Goal: Transaction & Acquisition: Purchase product/service

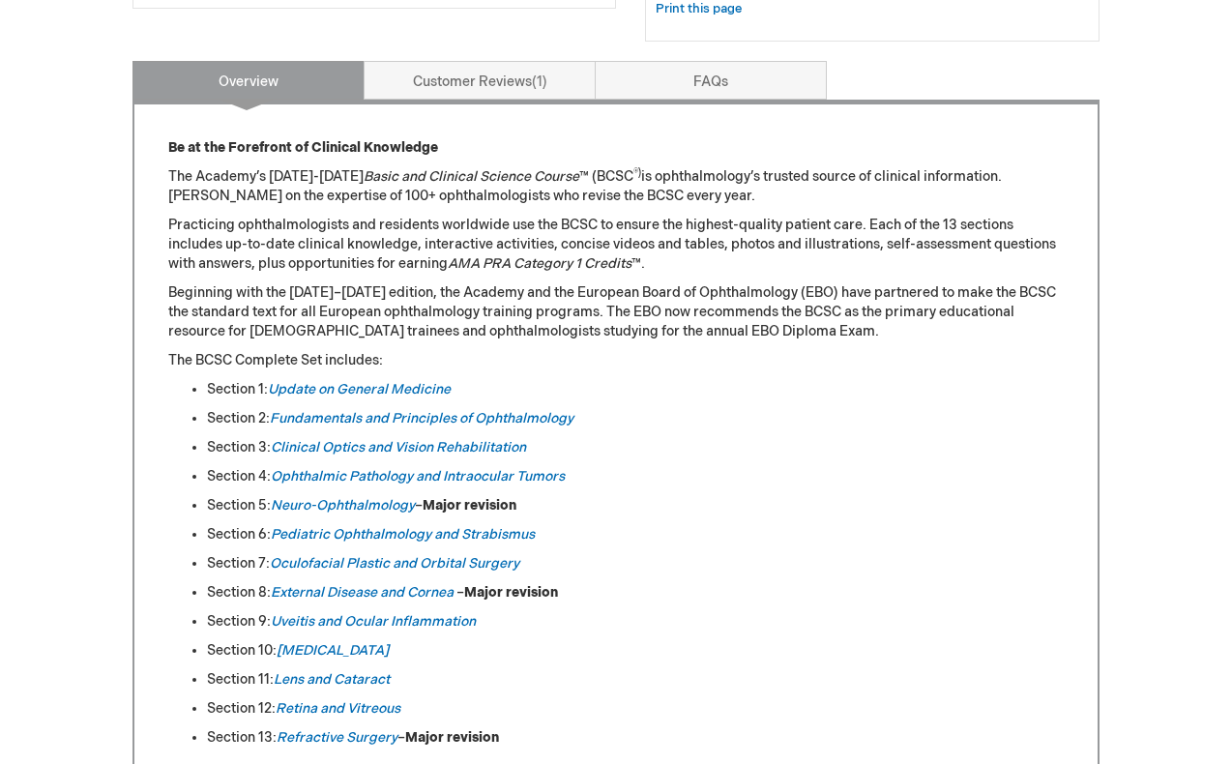
scroll to position [788, 0]
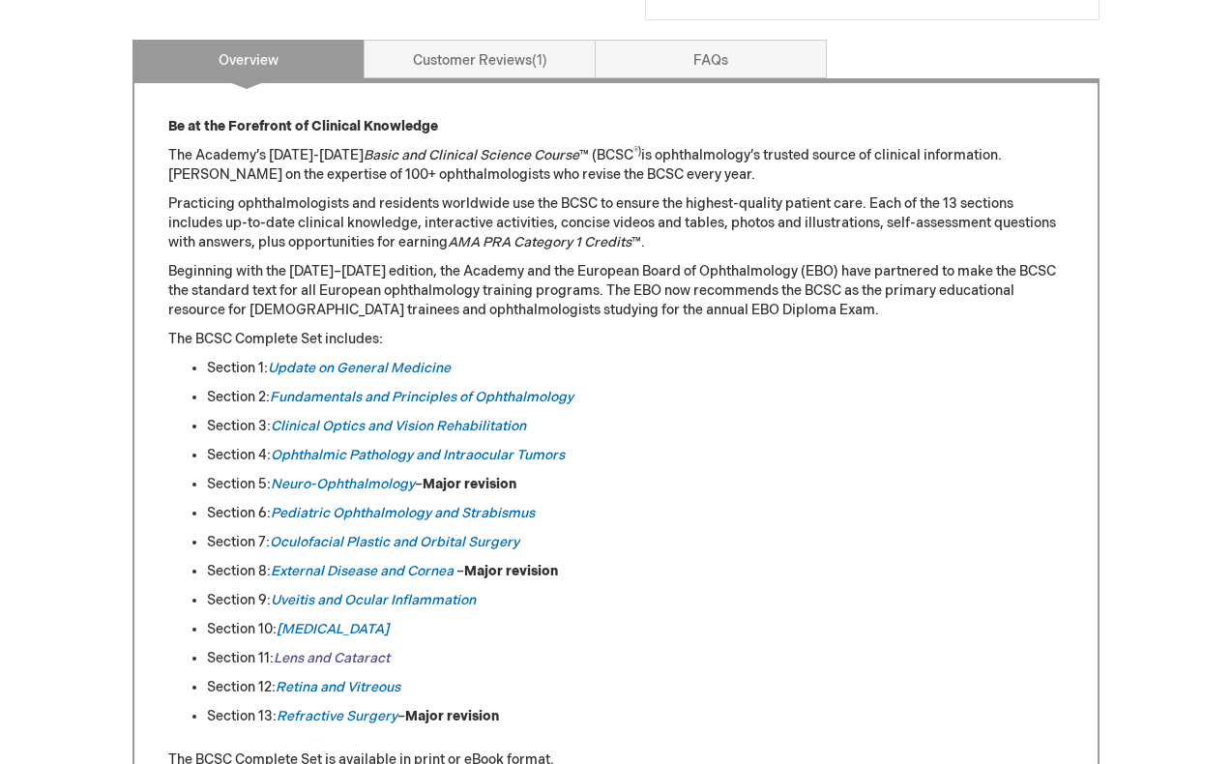
click at [343, 652] on em "Lens and Cataract" at bounding box center [332, 658] width 116 height 16
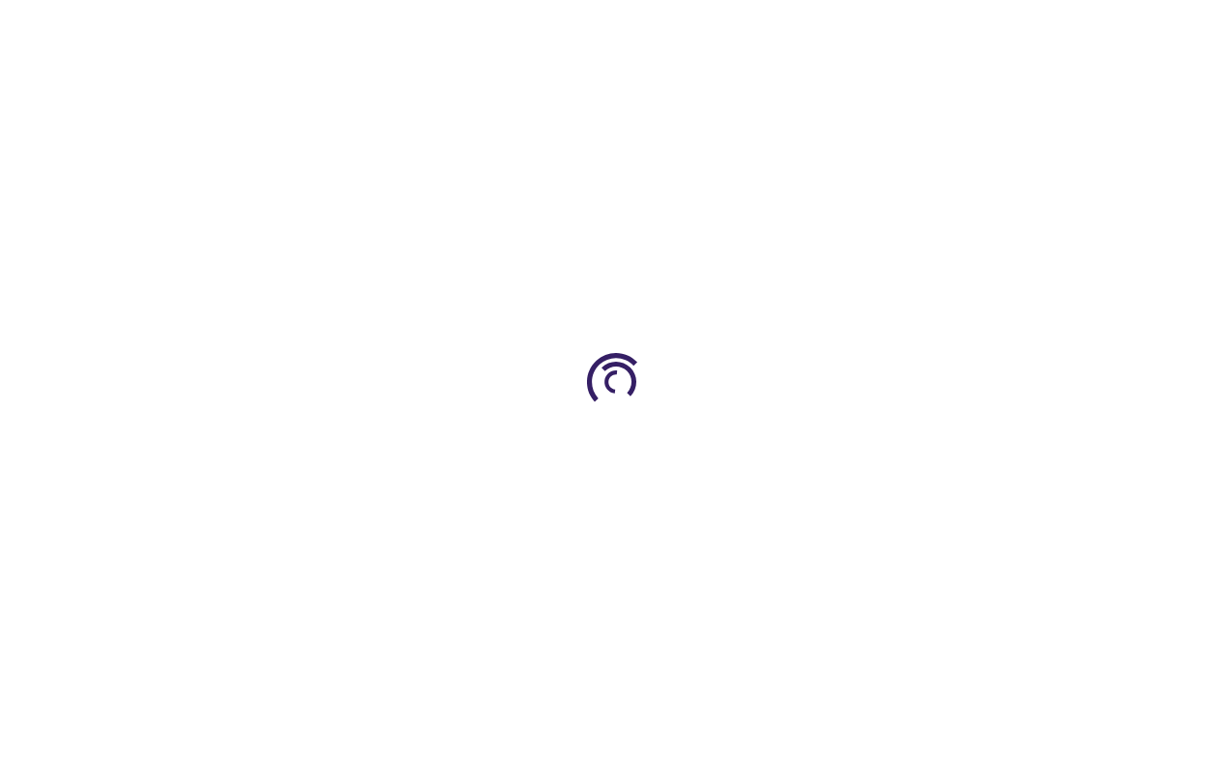
type input "0"
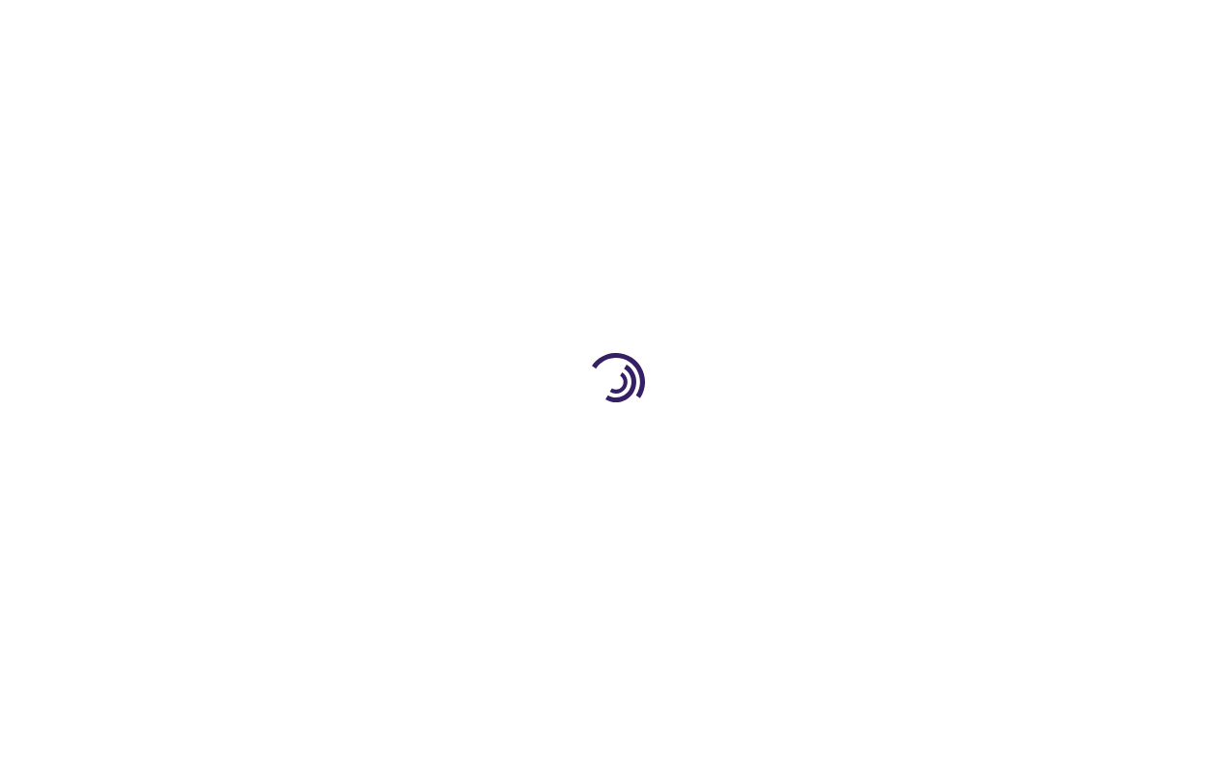
type input "0"
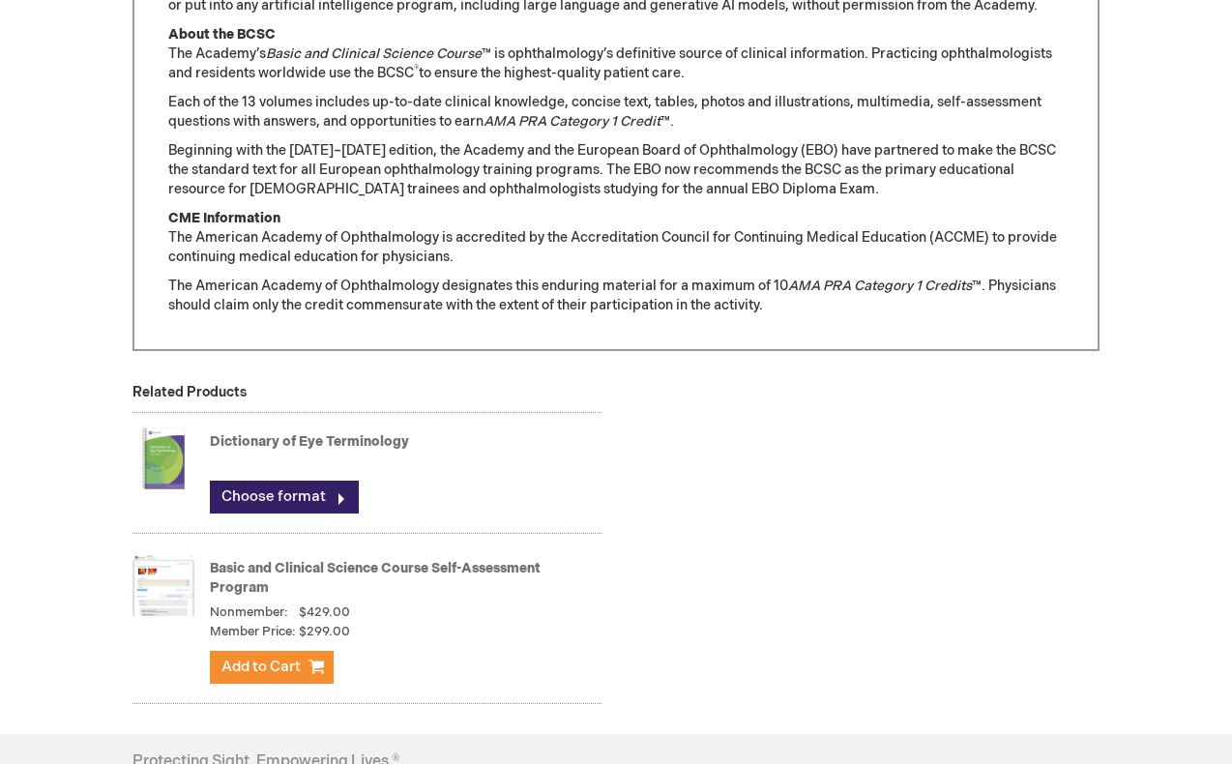
scroll to position [1913, 0]
